Goal: Go to known website: Access a specific website the user already knows

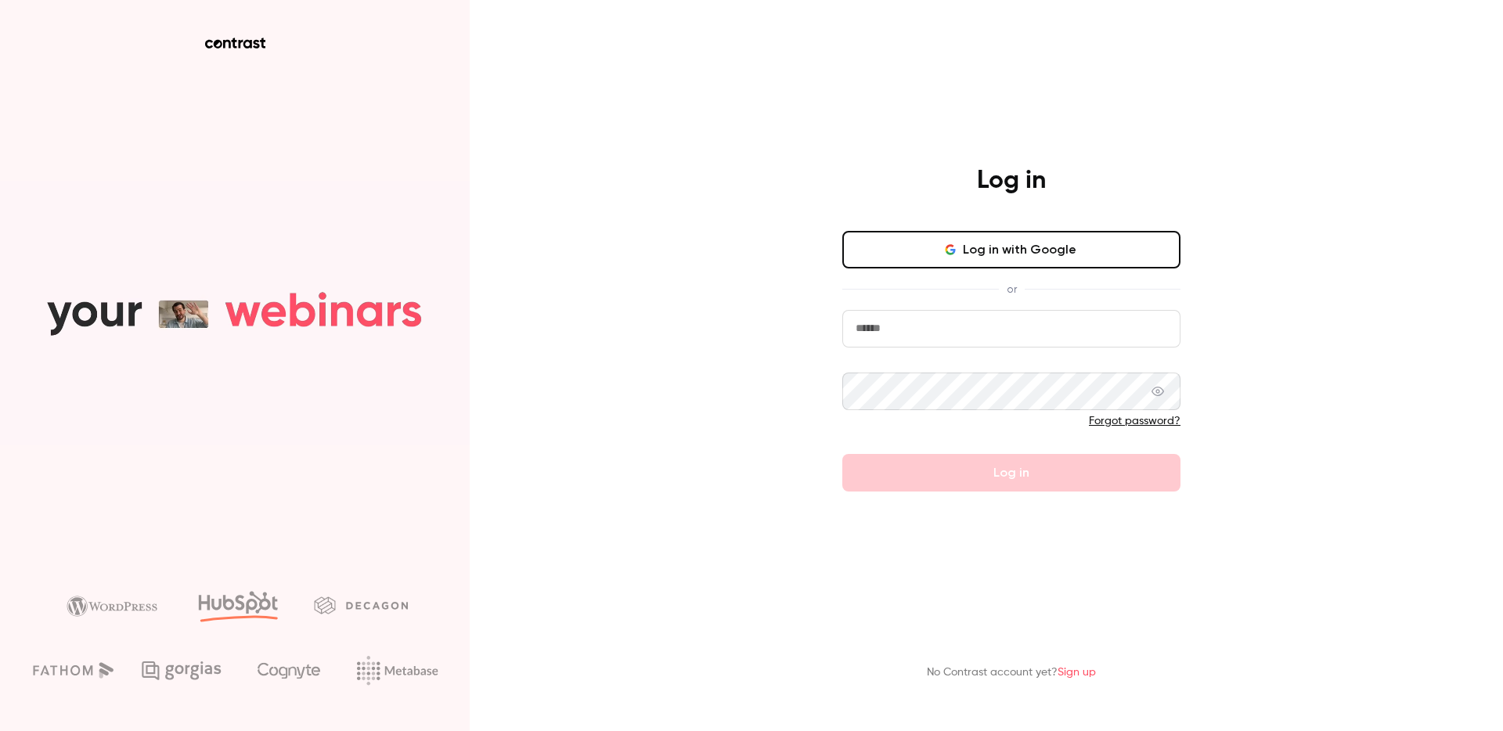
click at [1003, 240] on button "Log in with Google" at bounding box center [1011, 250] width 338 height 38
